Goal: Check status: Check status

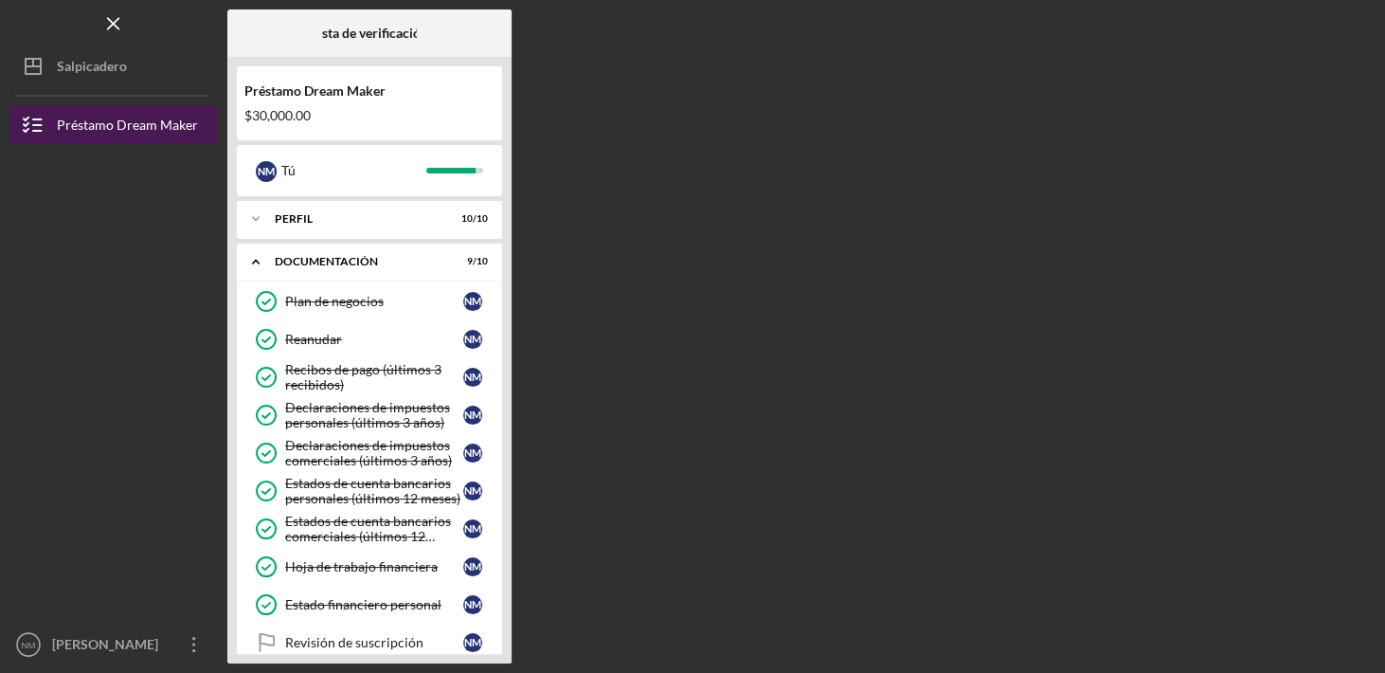
click at [171, 124] on div "Préstamo Dream Maker" at bounding box center [127, 127] width 141 height 43
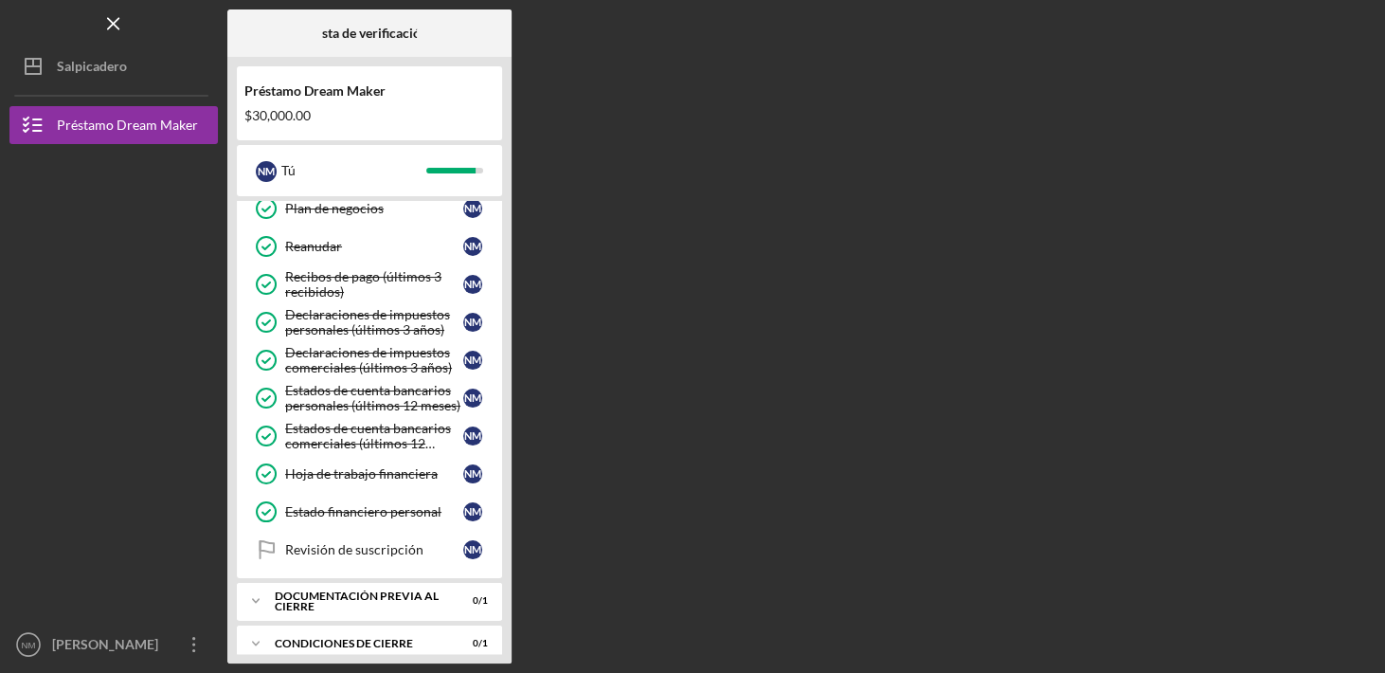
scroll to position [106, 0]
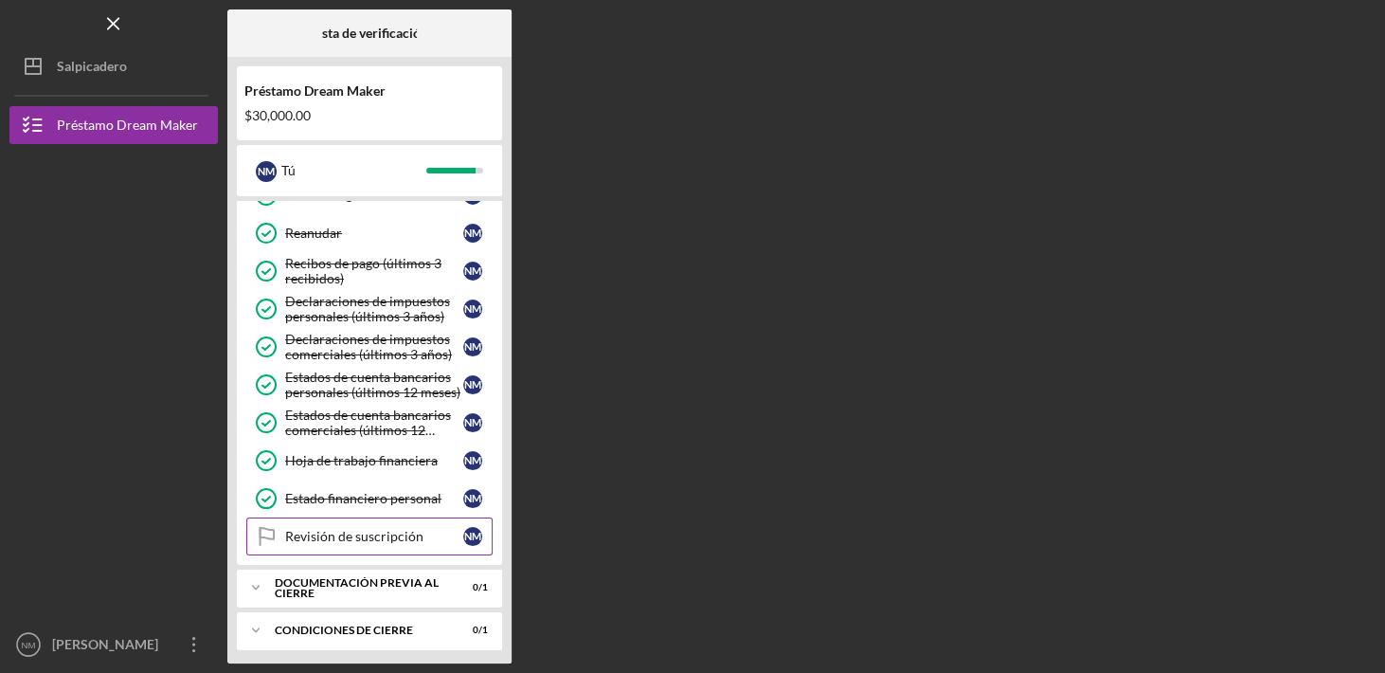
click at [342, 529] on div "Revisión de suscripción" at bounding box center [374, 536] width 178 height 15
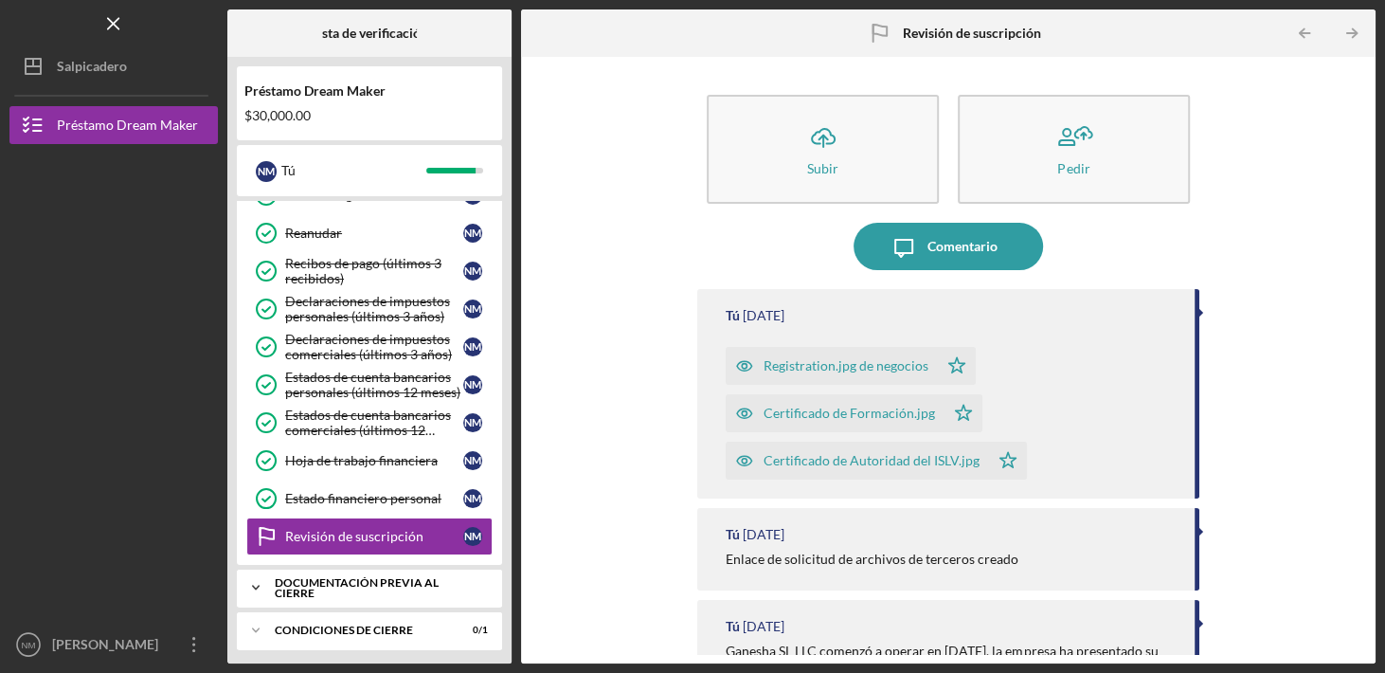
click at [325, 583] on div "Documentación previa al cierre" at bounding box center [377, 588] width 204 height 22
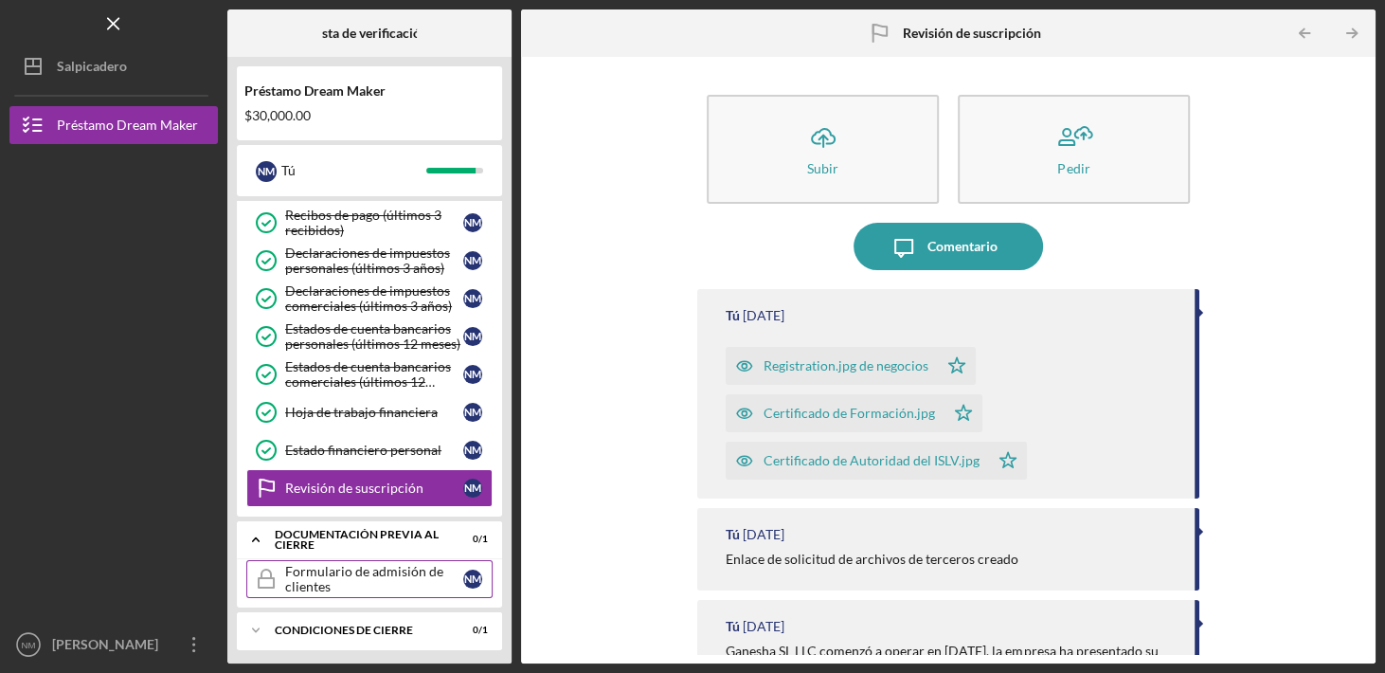
click at [294, 580] on div "Formulario de admisión de clientes" at bounding box center [374, 579] width 178 height 30
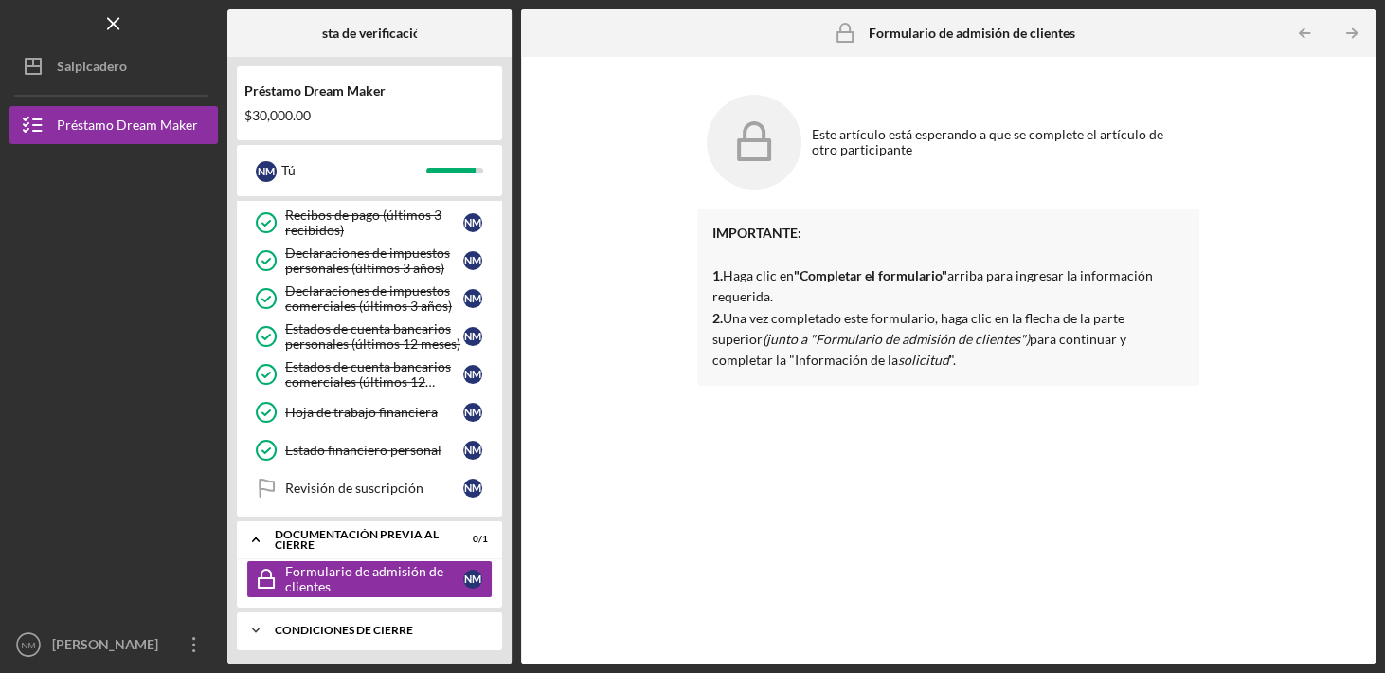
click at [342, 615] on div "Icono/Expansor Condiciones de cierre 0 / 1" at bounding box center [369, 630] width 265 height 38
click at [250, 624] on icon "Icono/Expansor" at bounding box center [256, 630] width 38 height 38
click at [297, 624] on div "Condiciones de cierre" at bounding box center [377, 629] width 204 height 11
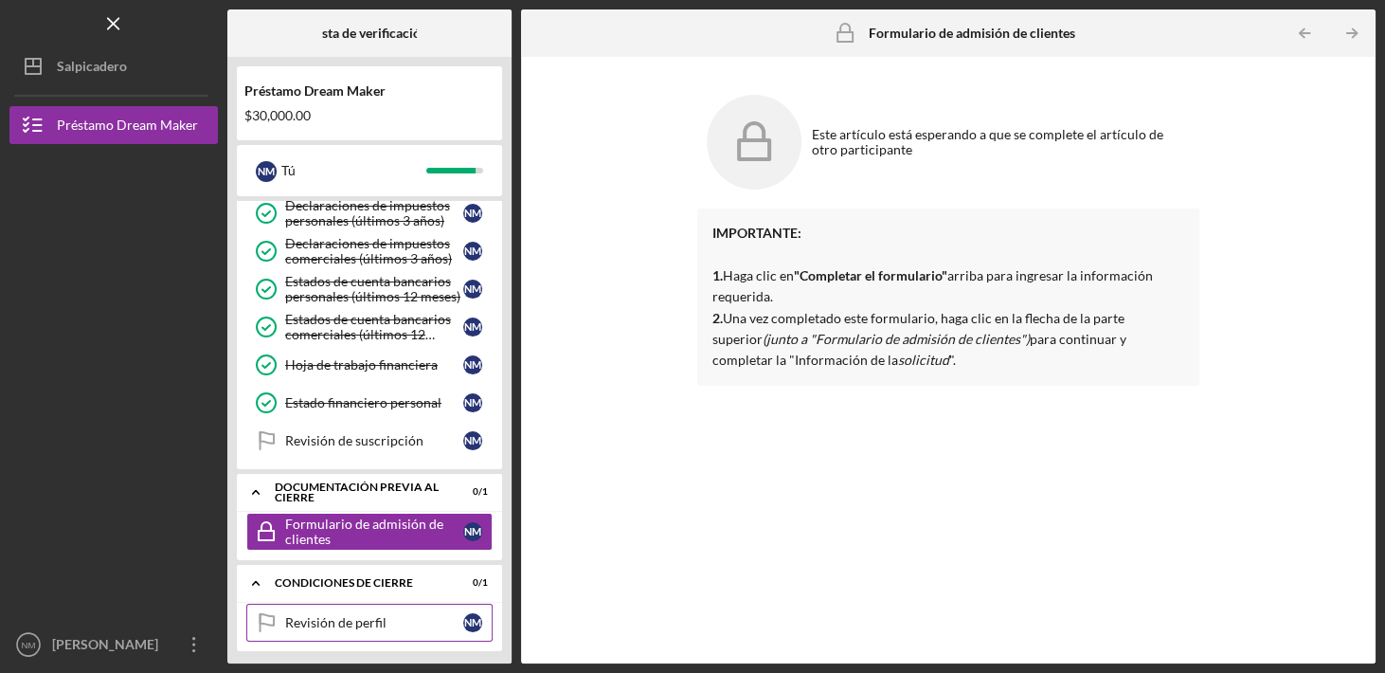
click at [329, 615] on div "Revisión de perfil" at bounding box center [374, 622] width 178 height 15
